Goal: Navigation & Orientation: Find specific page/section

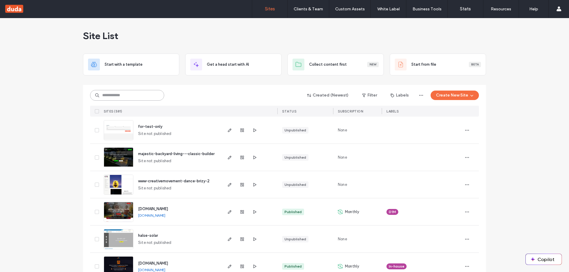
click at [127, 97] on input at bounding box center [127, 95] width 74 height 11
type input "****"
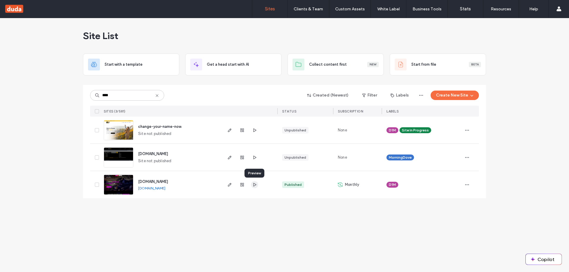
click at [253, 184] on use "button" at bounding box center [254, 185] width 3 height 4
click at [229, 184] on icon "button" at bounding box center [229, 184] width 5 height 5
click at [45, 105] on div "Site List Start with a template Get a head start with AI Collect content first …" at bounding box center [284, 145] width 569 height 254
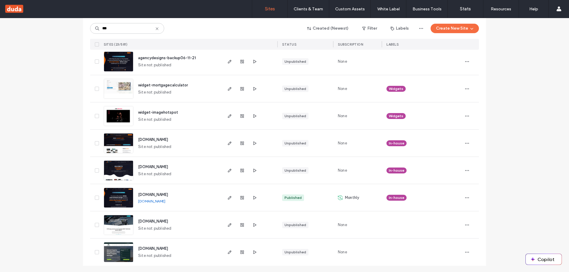
scroll to position [478, 0]
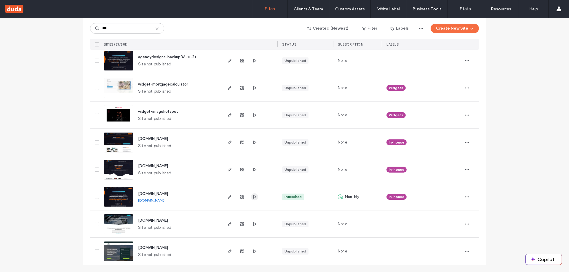
click at [252, 197] on icon "button" at bounding box center [254, 197] width 5 height 5
click at [230, 198] on span "button" at bounding box center [229, 196] width 7 height 7
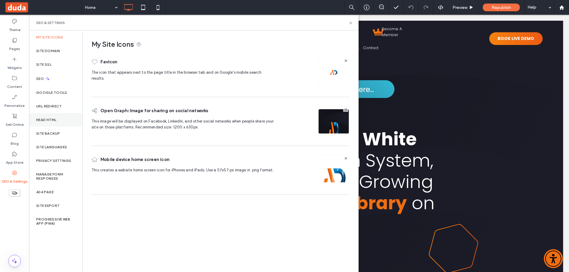
click at [53, 117] on div "Head HTML" at bounding box center [55, 120] width 53 height 14
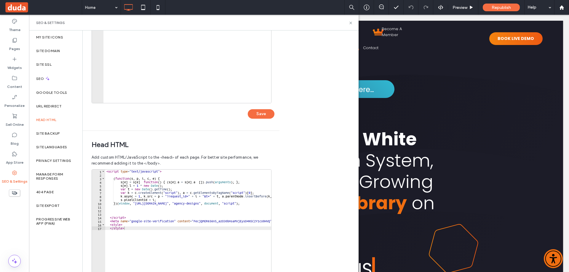
scroll to position [118, 0]
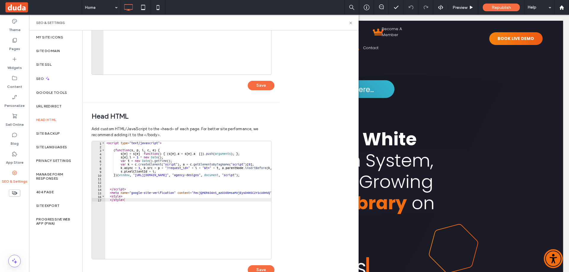
click at [312, 9] on div "Home Preview Republish Help" at bounding box center [325, 7] width 487 height 15
